Goal: Task Accomplishment & Management: Use online tool/utility

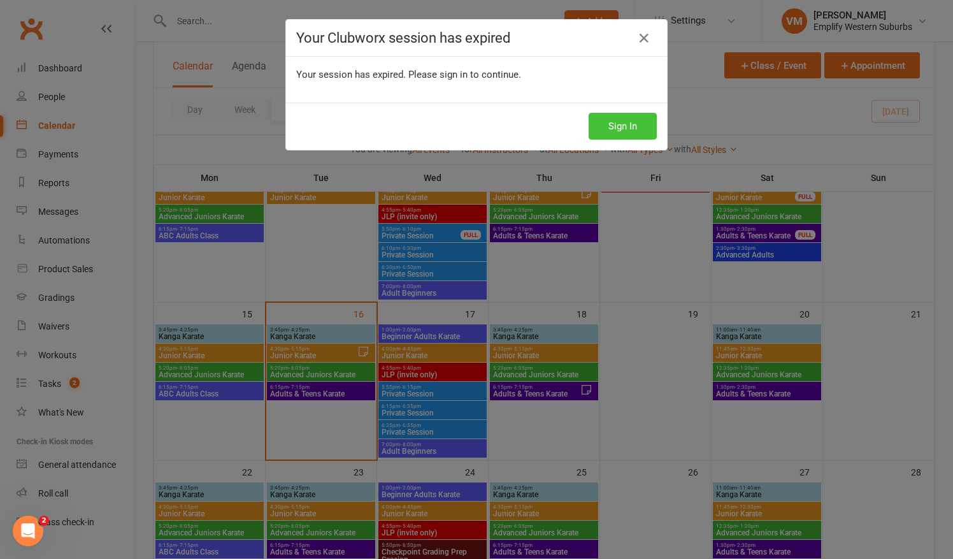
click at [633, 124] on button "Sign In" at bounding box center [623, 126] width 68 height 27
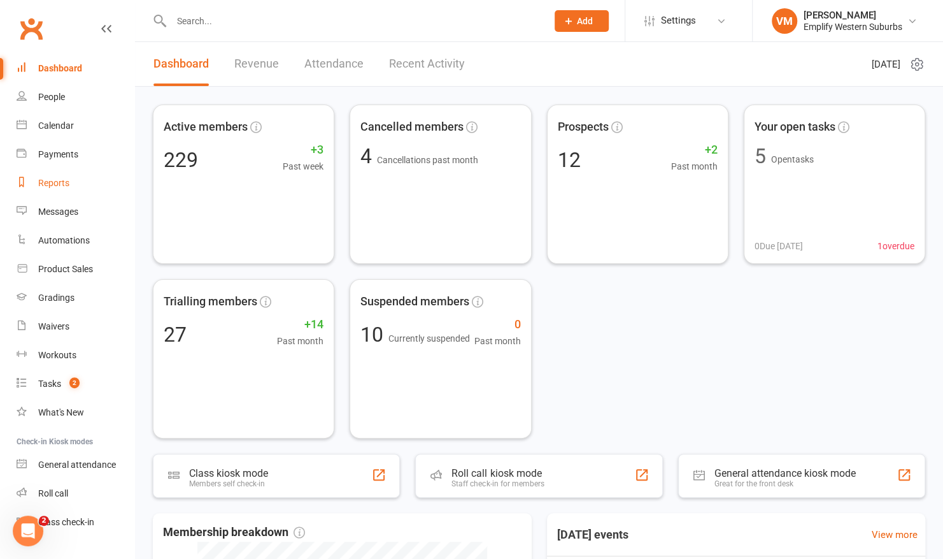
click at [47, 185] on div "Reports" at bounding box center [53, 183] width 31 height 10
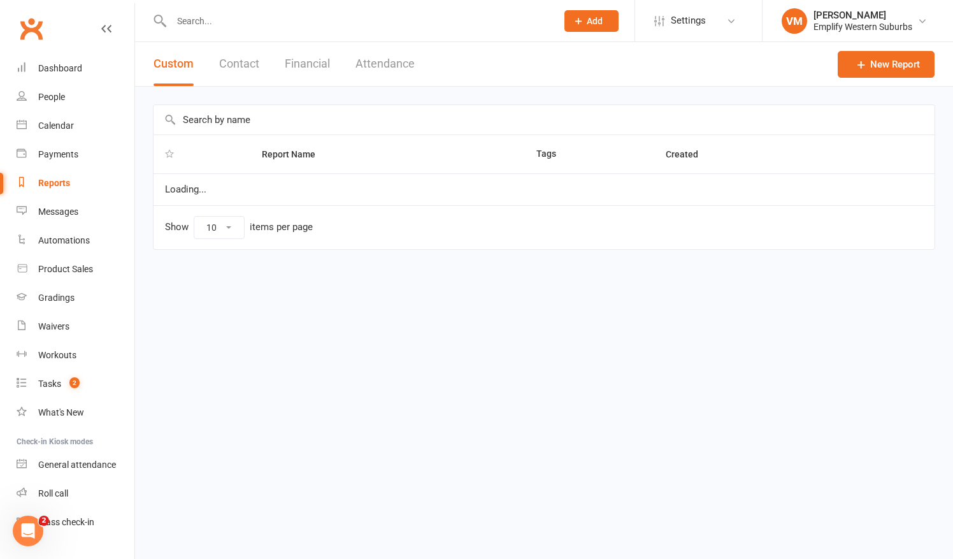
select select "50"
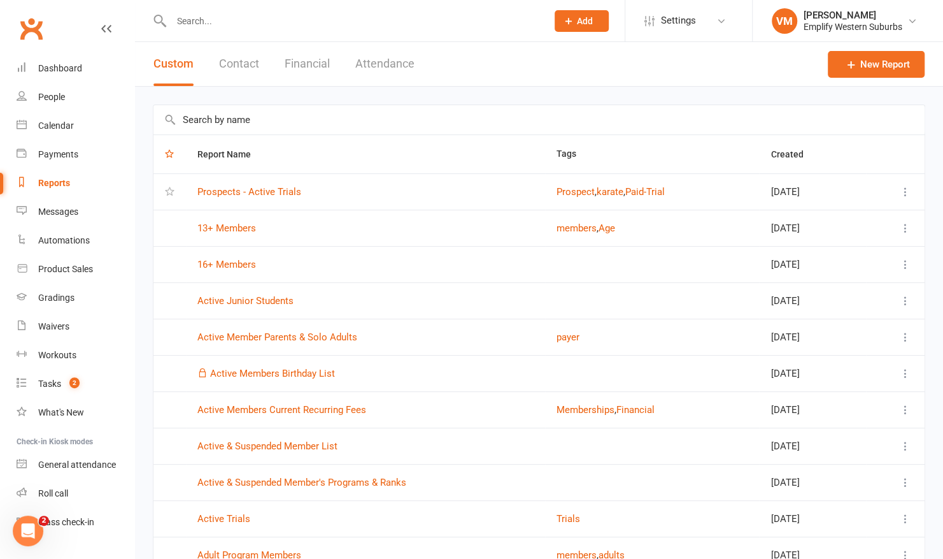
click at [383, 55] on button "Attendance" at bounding box center [384, 64] width 59 height 44
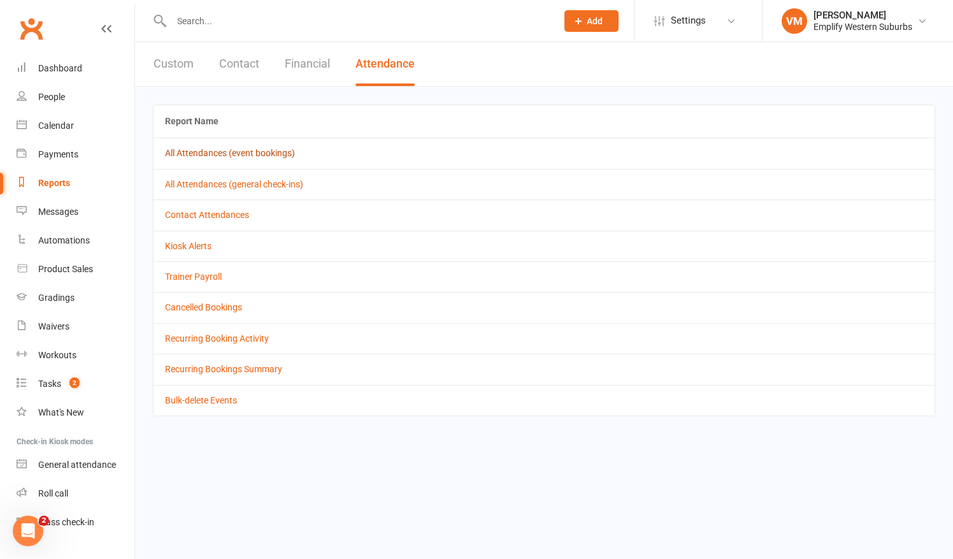
click at [222, 153] on link "All Attendances (event bookings)" at bounding box center [230, 153] width 130 height 10
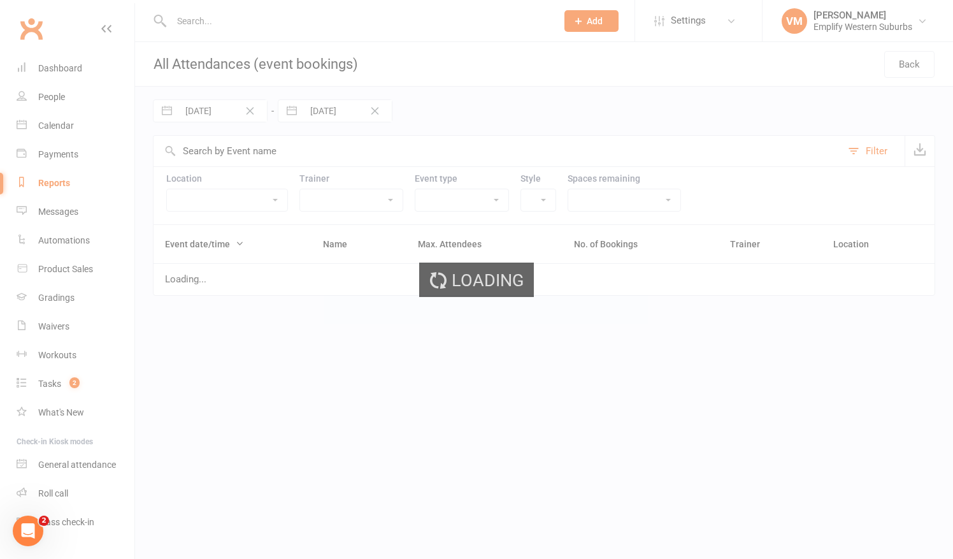
click at [320, 101] on input "[DATE]" at bounding box center [347, 111] width 89 height 22
select select "7"
select select "2025"
select select "8"
select select "2025"
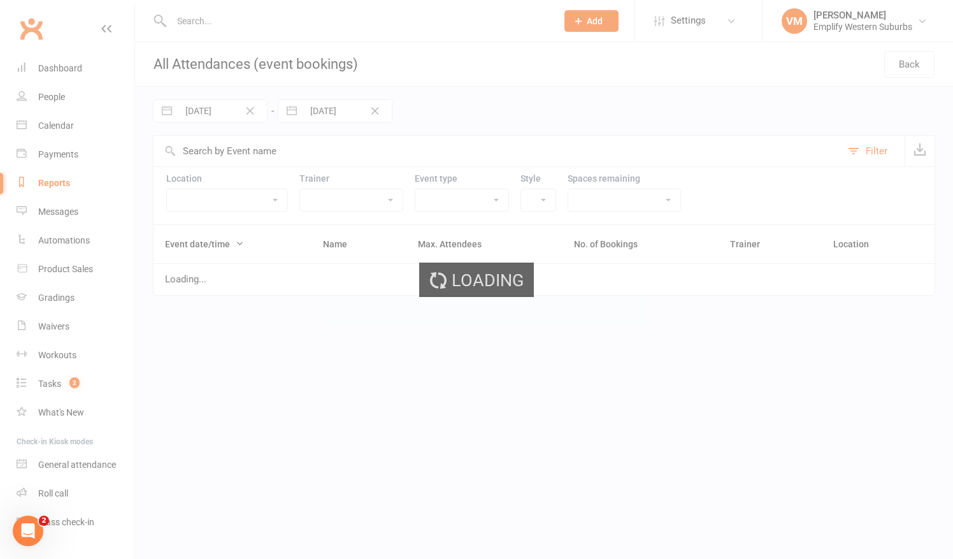
select select "9"
select select "2025"
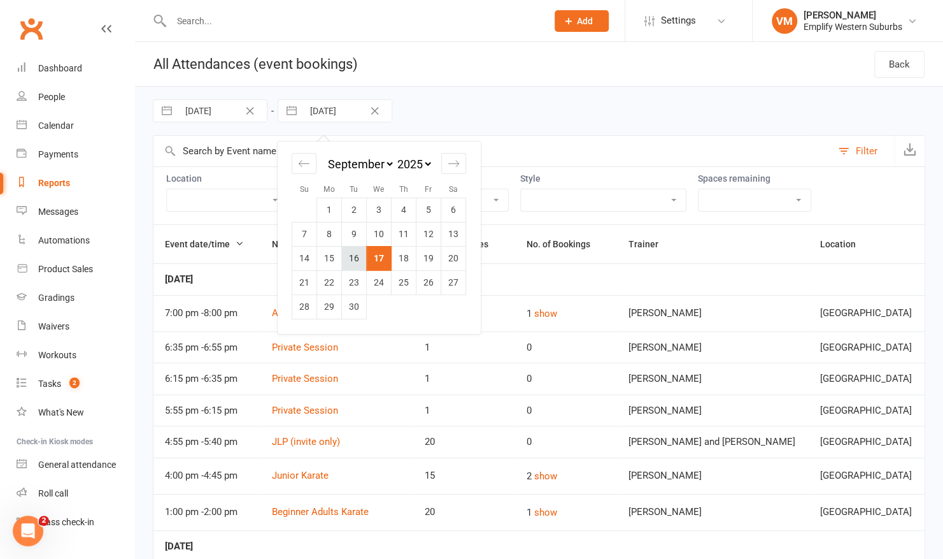
click at [359, 256] on td "16" at bounding box center [354, 258] width 25 height 24
type input "[DATE]"
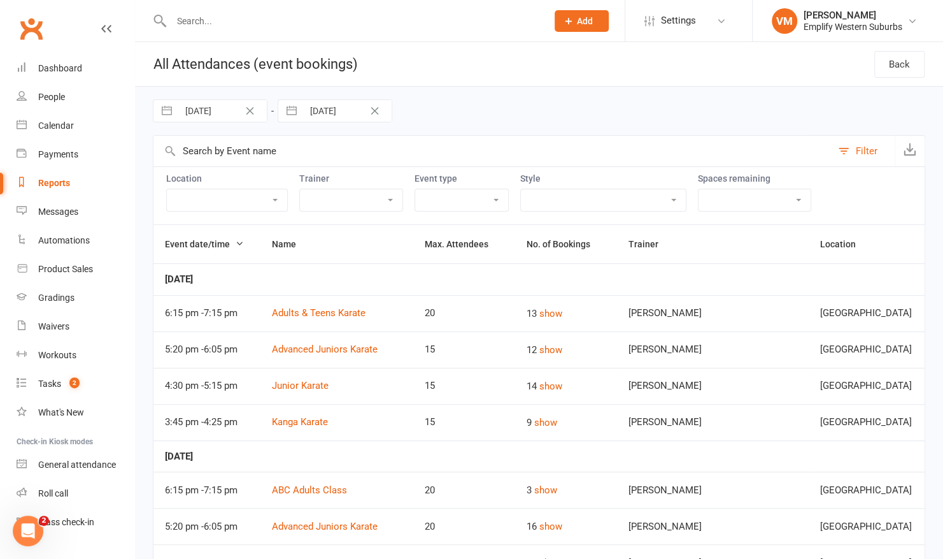
select select "7"
select select "2025"
select select "8"
select select "2025"
select select "9"
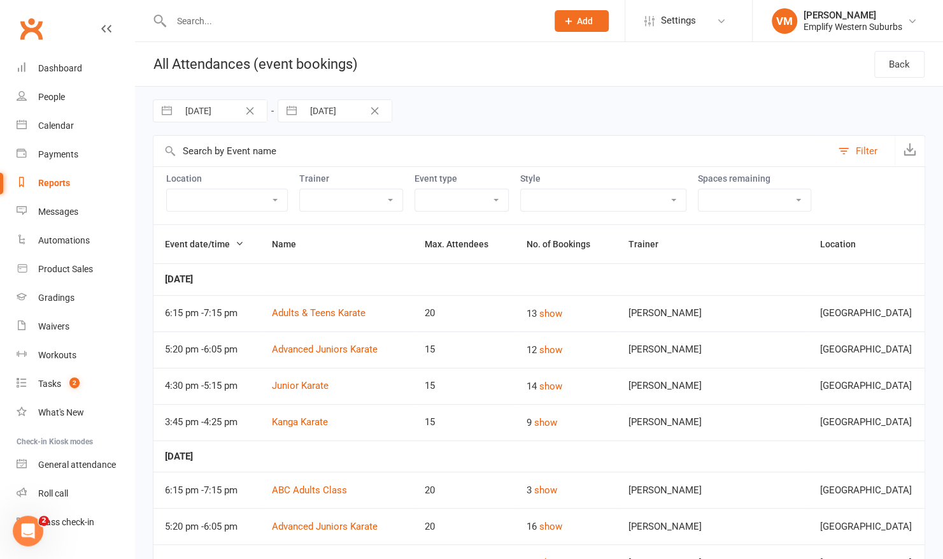
select select "2025"
click at [219, 111] on input "[DATE]" at bounding box center [222, 111] width 89 height 22
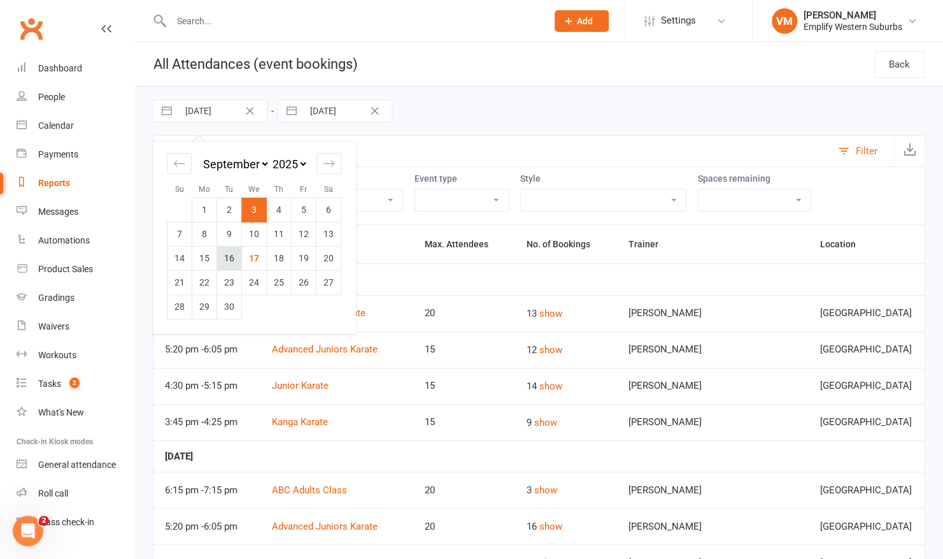
click at [226, 255] on td "16" at bounding box center [229, 258] width 25 height 24
type input "[DATE]"
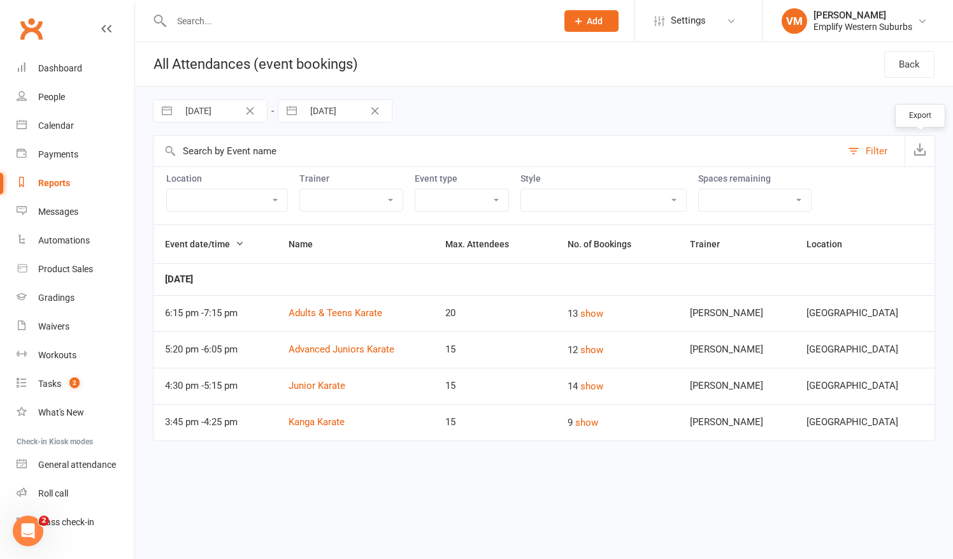
click at [917, 150] on icon "button" at bounding box center [919, 149] width 13 height 13
click at [68, 68] on div "Dashboard" at bounding box center [60, 68] width 44 height 10
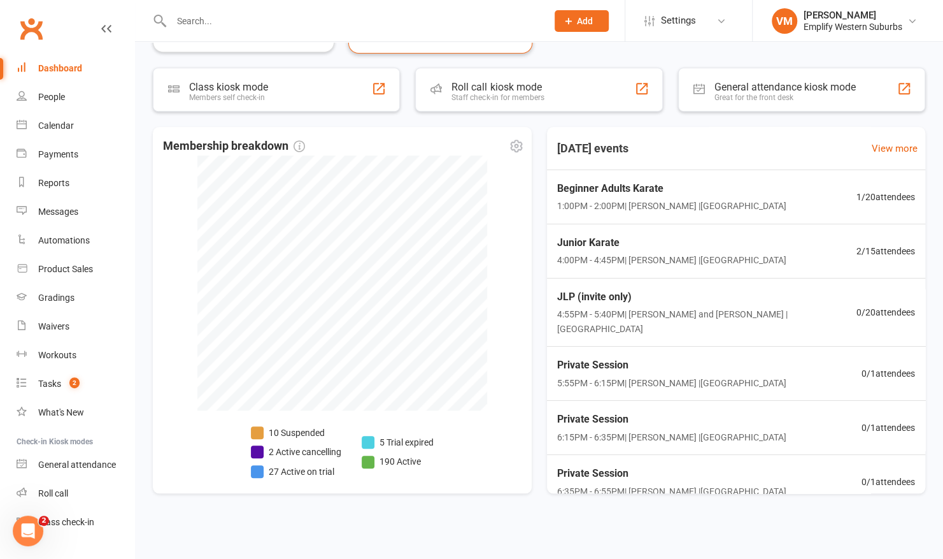
scroll to position [386, 0]
